Goal: Task Accomplishment & Management: Use online tool/utility

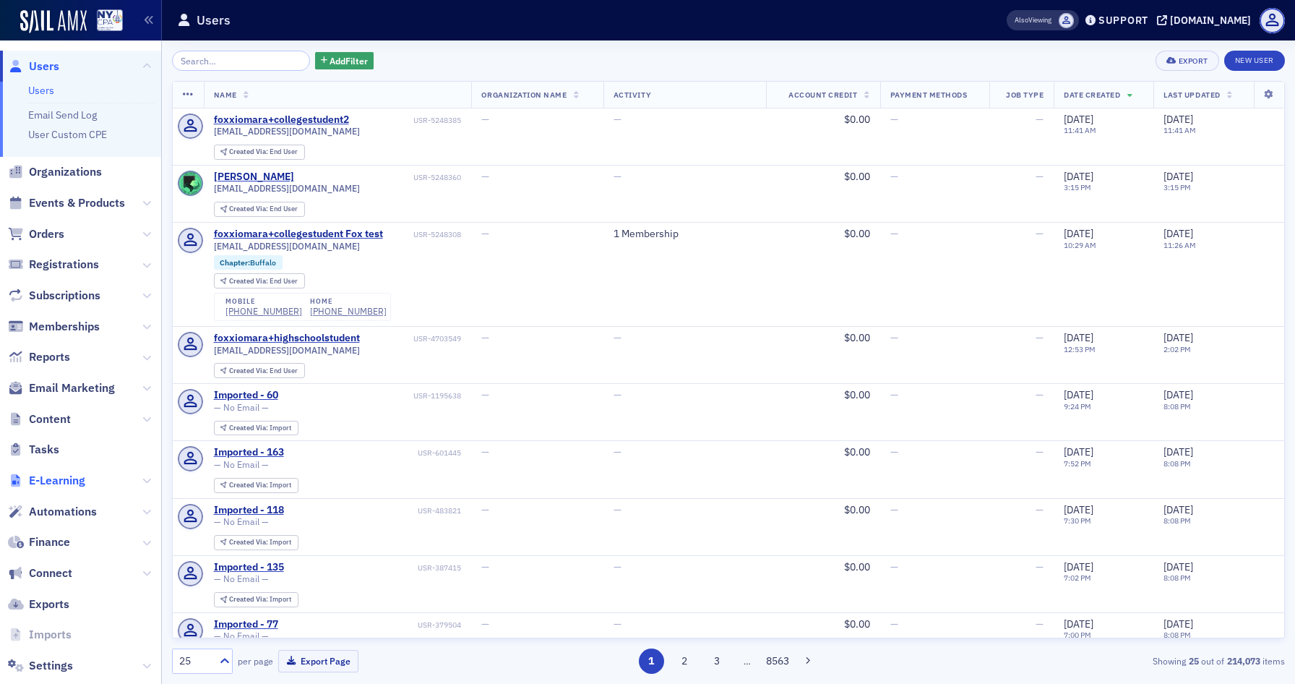
click at [66, 473] on span "E-Learning" at bounding box center [57, 481] width 56 height 16
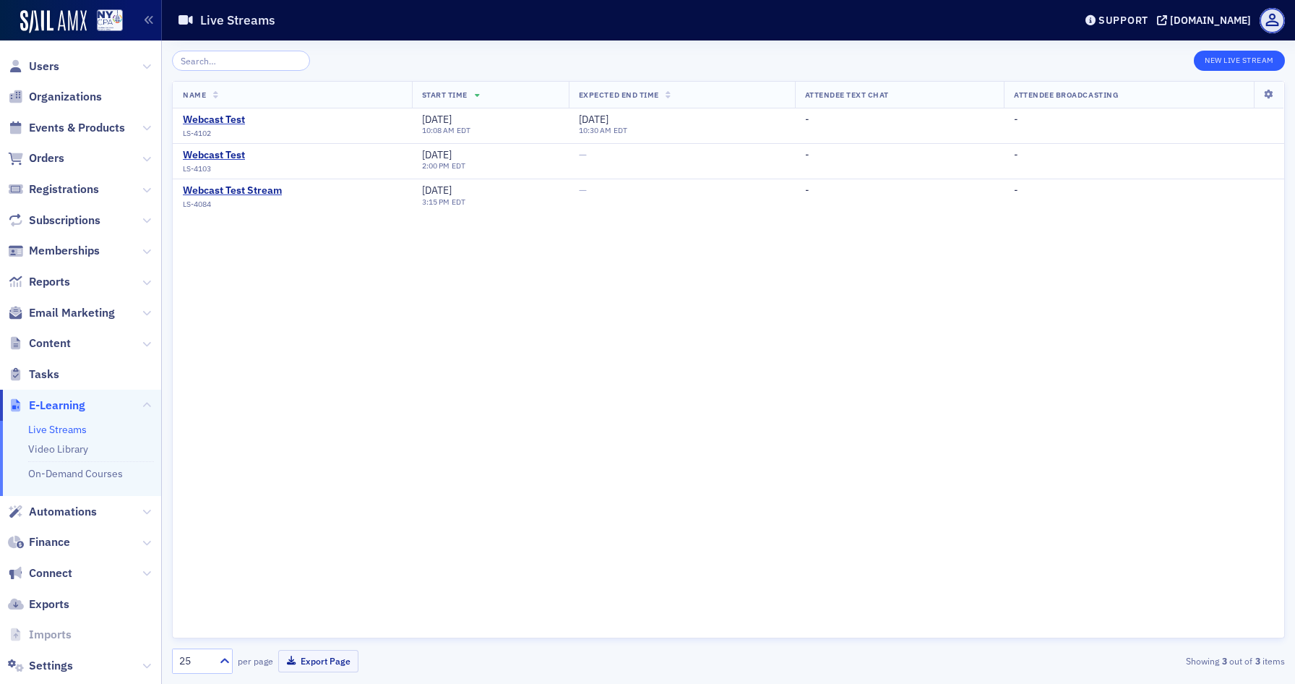
click at [1252, 59] on button "New Live Stream" at bounding box center [1239, 61] width 91 height 20
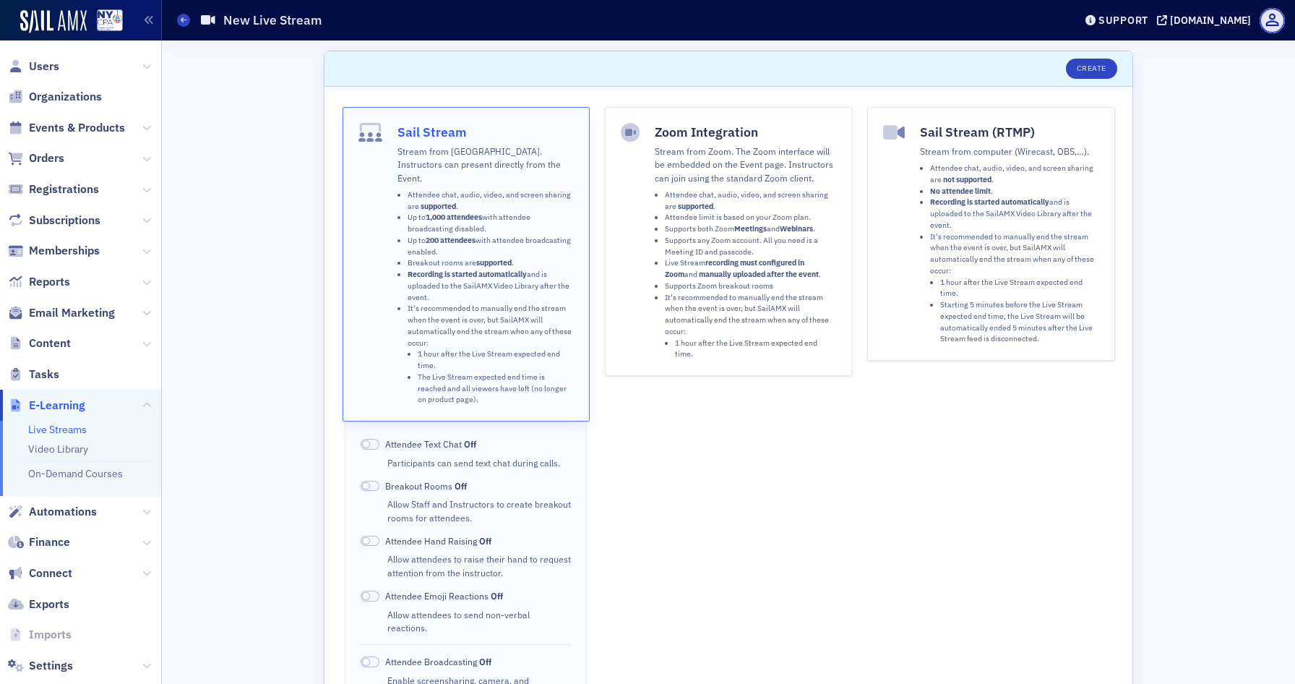
click at [1061, 192] on li "No attendee limit ." at bounding box center [1014, 192] width 168 height 12
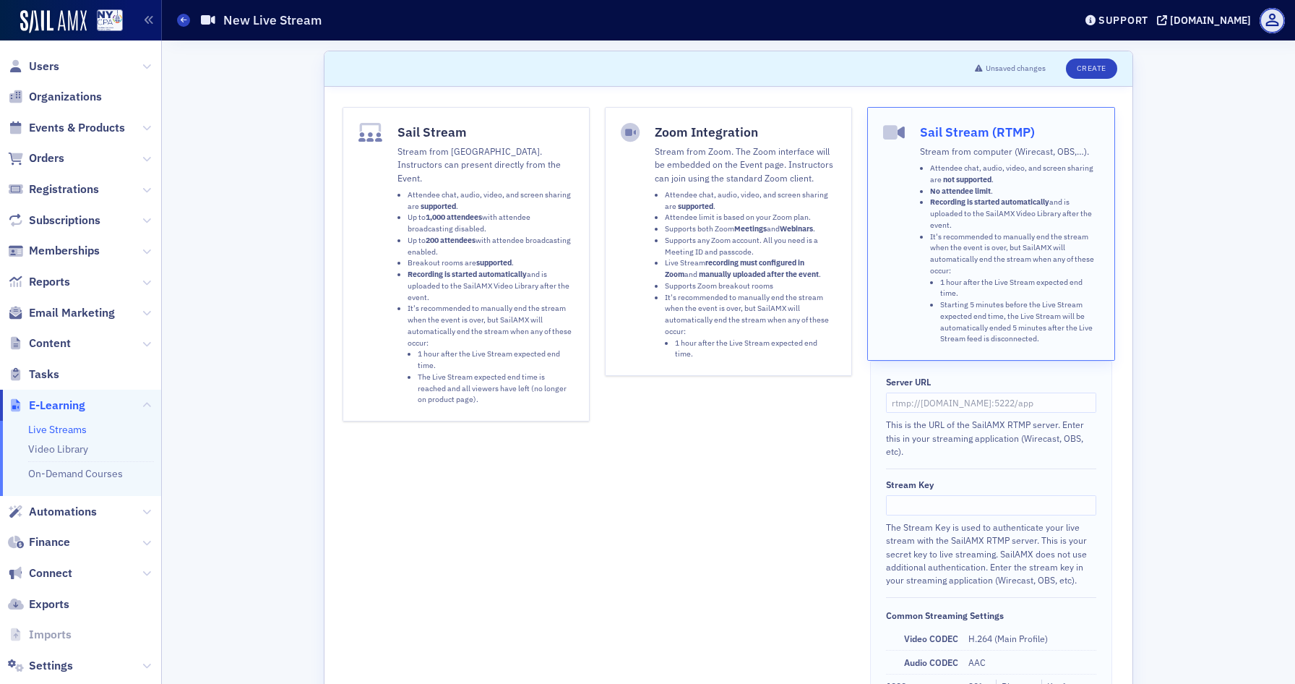
click at [785, 241] on li "Supports any Zoom account. All you need is a Meeting ID and passcode." at bounding box center [750, 246] width 171 height 23
